Goal: Task Accomplishment & Management: Use online tool/utility

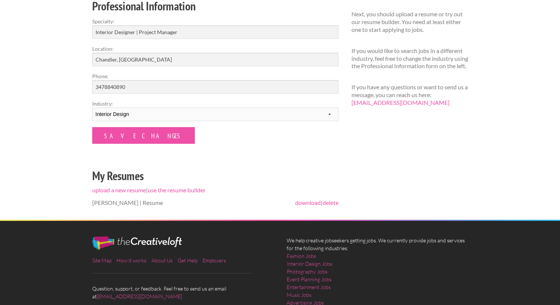
scroll to position [131, 0]
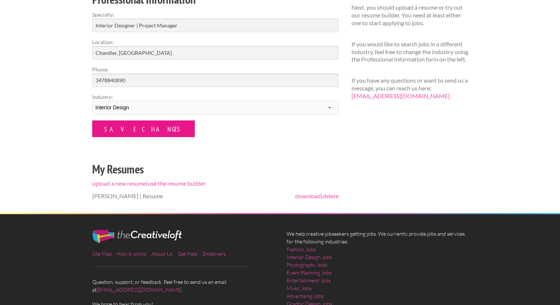
click at [119, 133] on input "Save Changes" at bounding box center [143, 128] width 103 height 17
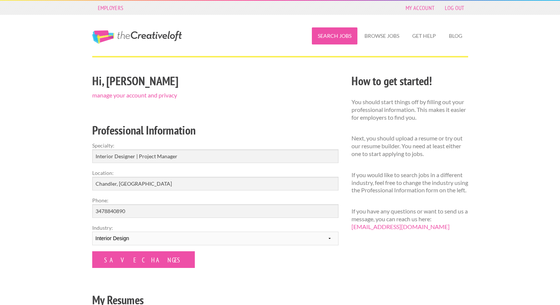
click at [341, 33] on link "Search Jobs" at bounding box center [335, 35] width 46 height 17
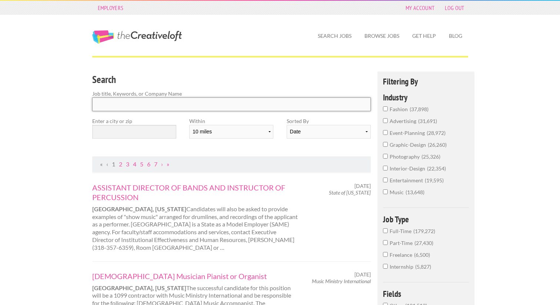
click at [243, 107] on input "Search" at bounding box center [231, 104] width 279 height 14
click at [419, 170] on span "interior-design" at bounding box center [407, 168] width 37 height 6
click at [388, 170] on input "interior-design 22,354" at bounding box center [385, 167] width 5 height 5
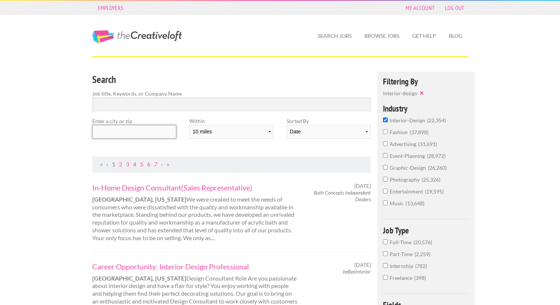
click at [150, 129] on input "text" at bounding box center [134, 132] width 84 height 14
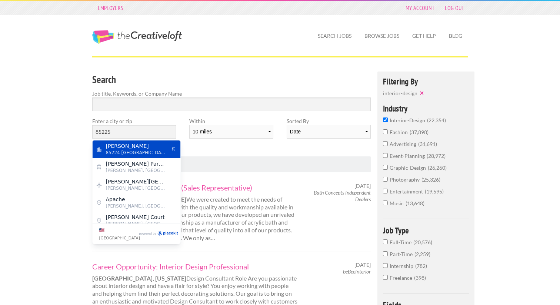
click at [147, 145] on span "Chandler" at bounding box center [136, 146] width 61 height 7
type input "Chandler"
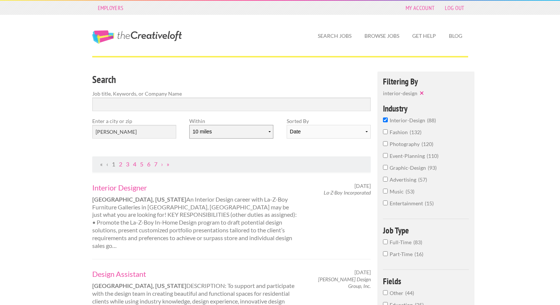
click at [217, 131] on select "10 miles 20 miles 50 miles 100 miles 200 miles 300 miles 400 miles 500 miles" at bounding box center [231, 132] width 84 height 14
select select "20"
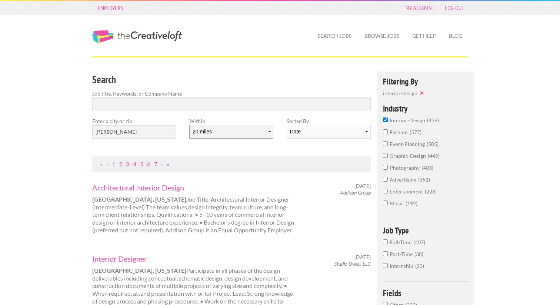
click at [199, 131] on select "10 miles 20 miles 50 miles 100 miles 200 miles 300 miles 400 miles 500 miles" at bounding box center [231, 132] width 84 height 14
click at [315, 137] on select "Date Relevance" at bounding box center [329, 132] width 84 height 14
click at [238, 103] on input "Search" at bounding box center [231, 104] width 279 height 14
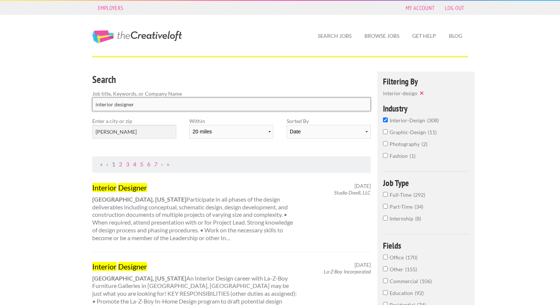
type input "interior designer"
click button "submit" at bounding box center [0, 0] width 0 height 0
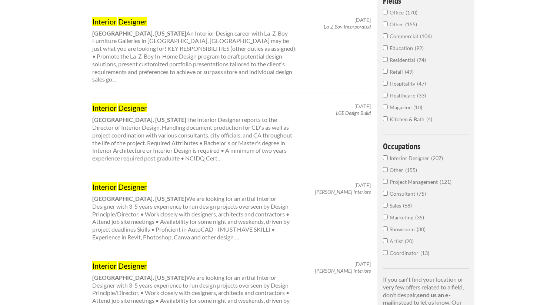
scroll to position [272, 0]
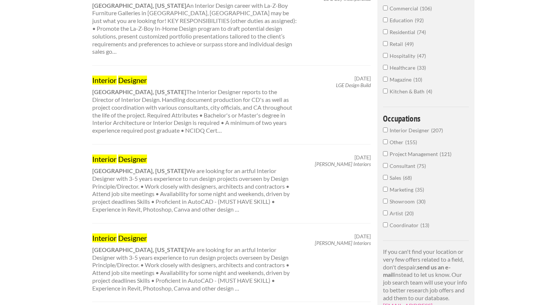
drag, startPoint x: 315, startPoint y: 157, endPoint x: 366, endPoint y: 158, distance: 50.7
click at [366, 158] on div "February 14, 2025 Elizabeth Hamill Interiors" at bounding box center [340, 160] width 73 height 13
drag, startPoint x: 373, startPoint y: 157, endPoint x: 327, endPoint y: 157, distance: 45.9
click at [327, 157] on div "February 14, 2025 Elizabeth Hamill Interiors" at bounding box center [340, 160] width 73 height 13
click at [327, 161] on em "[PERSON_NAME] Interiors" at bounding box center [343, 164] width 56 height 6
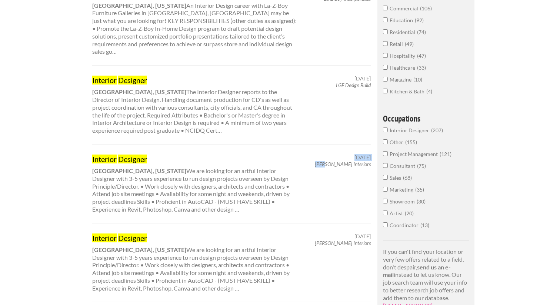
drag, startPoint x: 362, startPoint y: 157, endPoint x: 325, endPoint y: 157, distance: 37.0
click at [325, 157] on div "February 14, 2025 Elizabeth Hamill Interiors" at bounding box center [340, 160] width 73 height 13
click at [318, 161] on em "[PERSON_NAME] Interiors" at bounding box center [343, 164] width 56 height 6
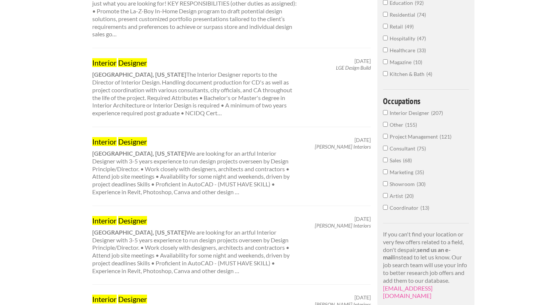
scroll to position [293, 0]
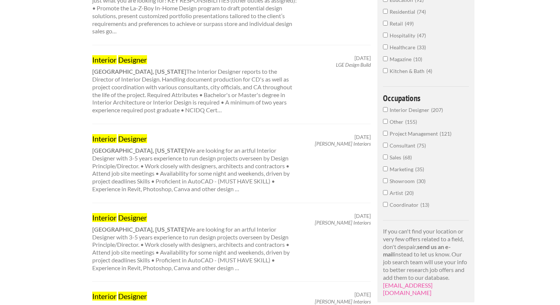
click at [187, 153] on div "Interior Designer Scottsdale, Arizona We are looking for an artful Interior Des…" at bounding box center [195, 163] width 219 height 59
click at [327, 140] on em "[PERSON_NAME] Interiors" at bounding box center [343, 143] width 56 height 6
click at [127, 134] on mark "Designer" at bounding box center [132, 138] width 29 height 9
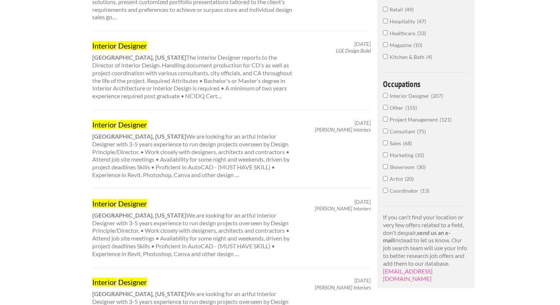
scroll to position [0, 0]
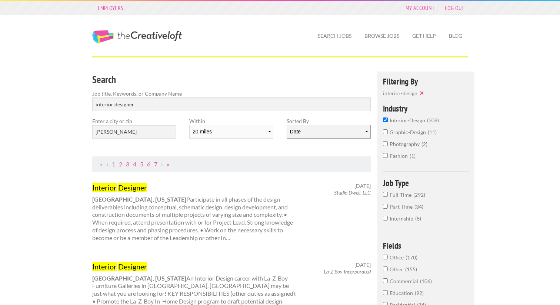
click at [320, 128] on select "Date Relevance" at bounding box center [329, 132] width 84 height 14
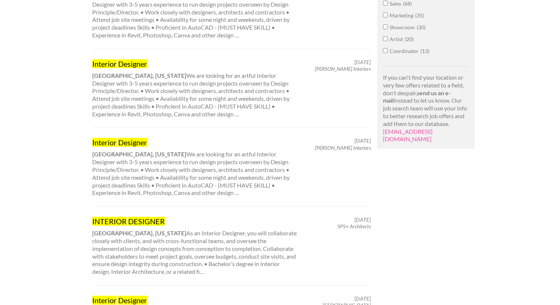
scroll to position [447, 0]
click at [134, 137] on mark "Designer" at bounding box center [132, 141] width 29 height 9
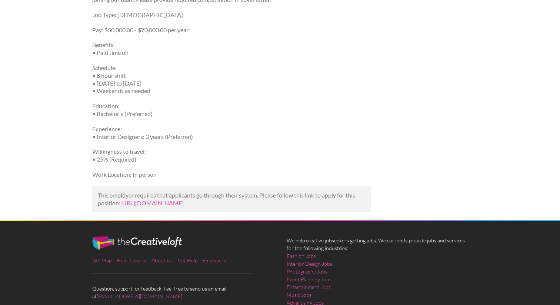
scroll to position [385, 0]
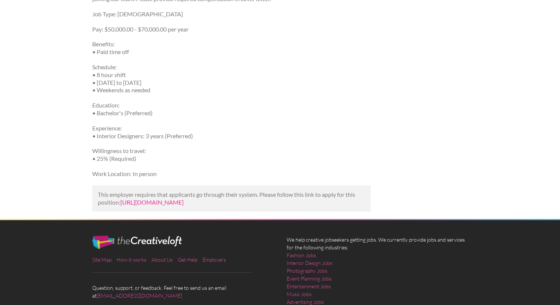
click at [162, 205] on link "https://www.simplyhired.com/job/gO533cgs8Lo9Bvod05yonPzsKHxwHxPDjR46D3XPuvEPfL9…" at bounding box center [151, 201] width 63 height 7
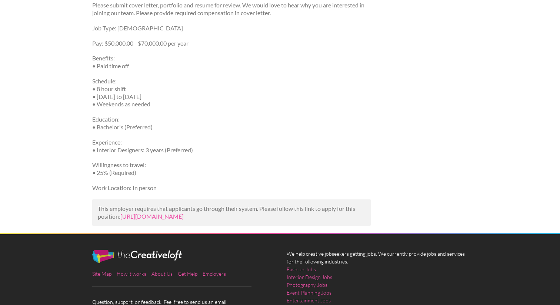
scroll to position [395, 0]
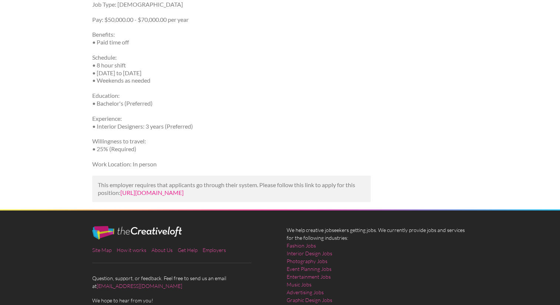
click at [184, 196] on link "[URL][DOMAIN_NAME]" at bounding box center [151, 192] width 63 height 7
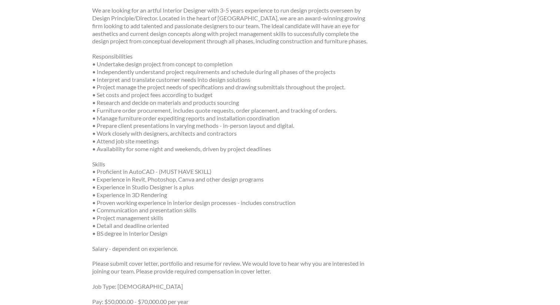
scroll to position [0, 0]
